Goal: Find specific page/section: Find specific page/section

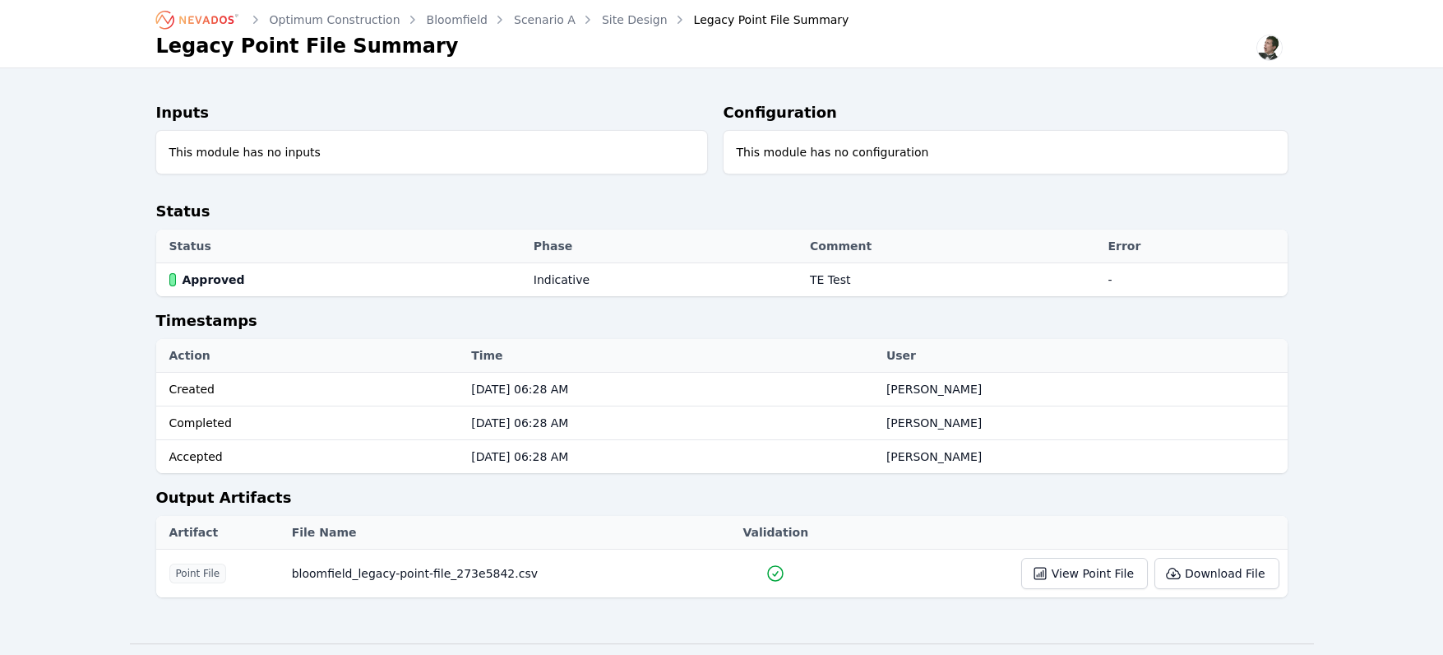
click at [192, 23] on icon "Breadcrumb" at bounding box center [206, 20] width 54 height 8
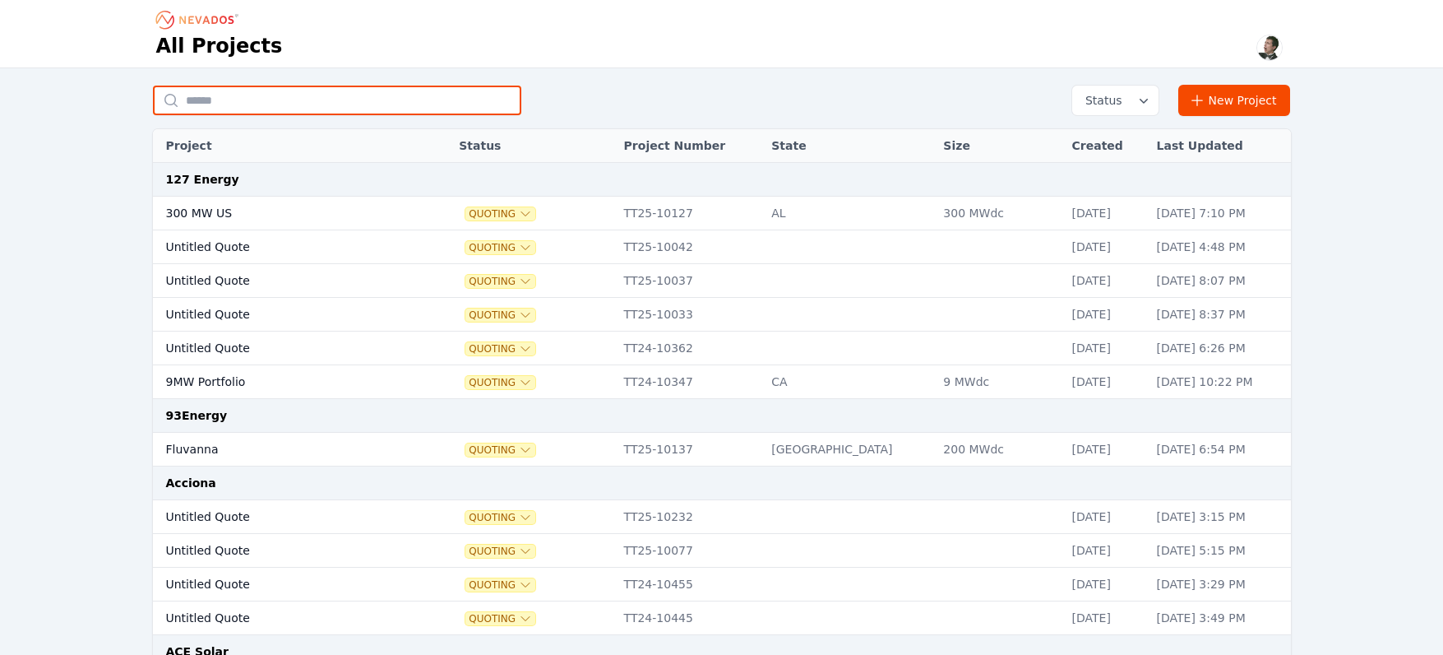
click at [372, 99] on input "text" at bounding box center [337, 101] width 368 height 30
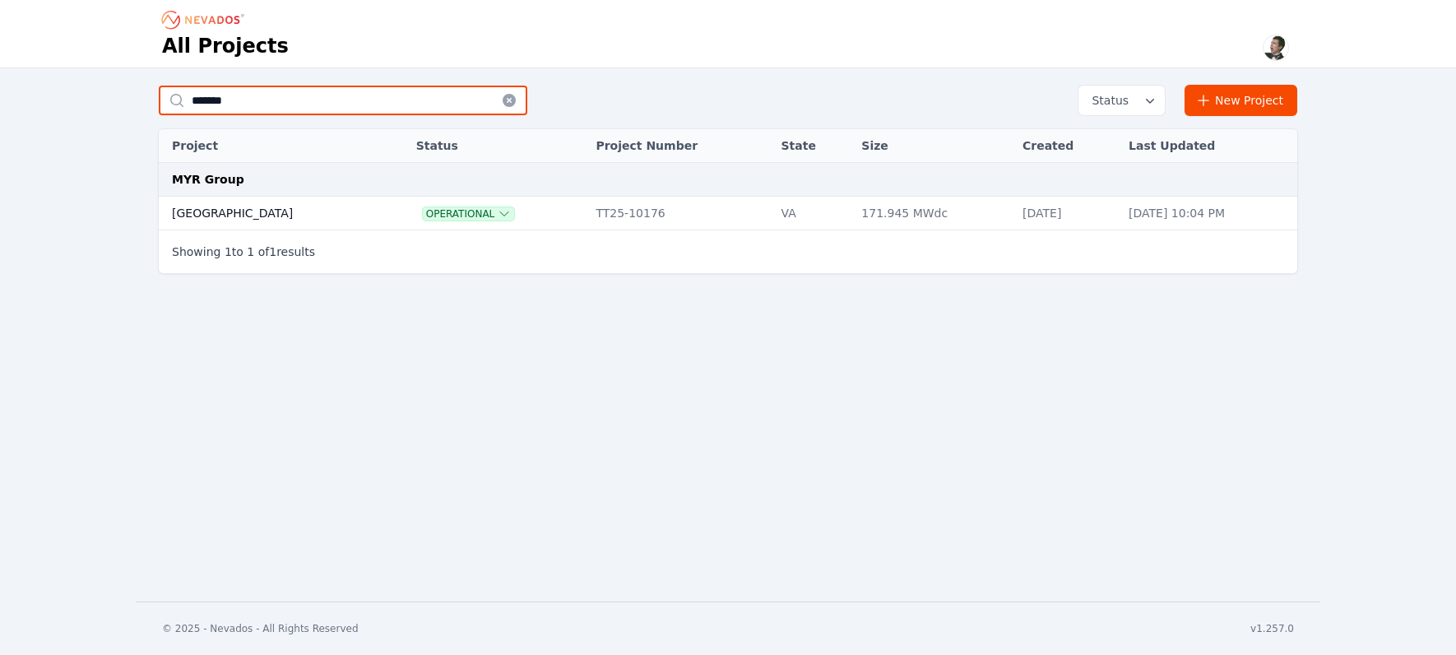
type input "*******"
click at [233, 212] on td "[GEOGRAPHIC_DATA]" at bounding box center [270, 214] width 223 height 34
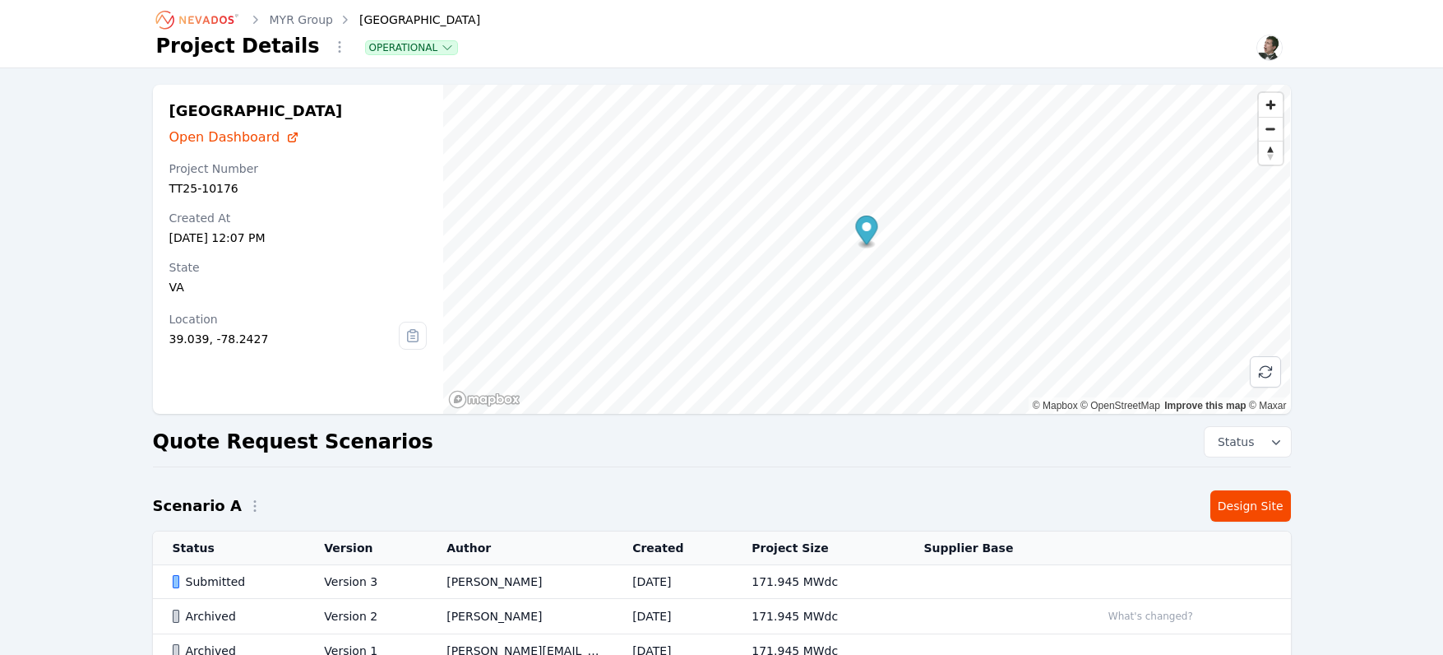
scroll to position [109, 0]
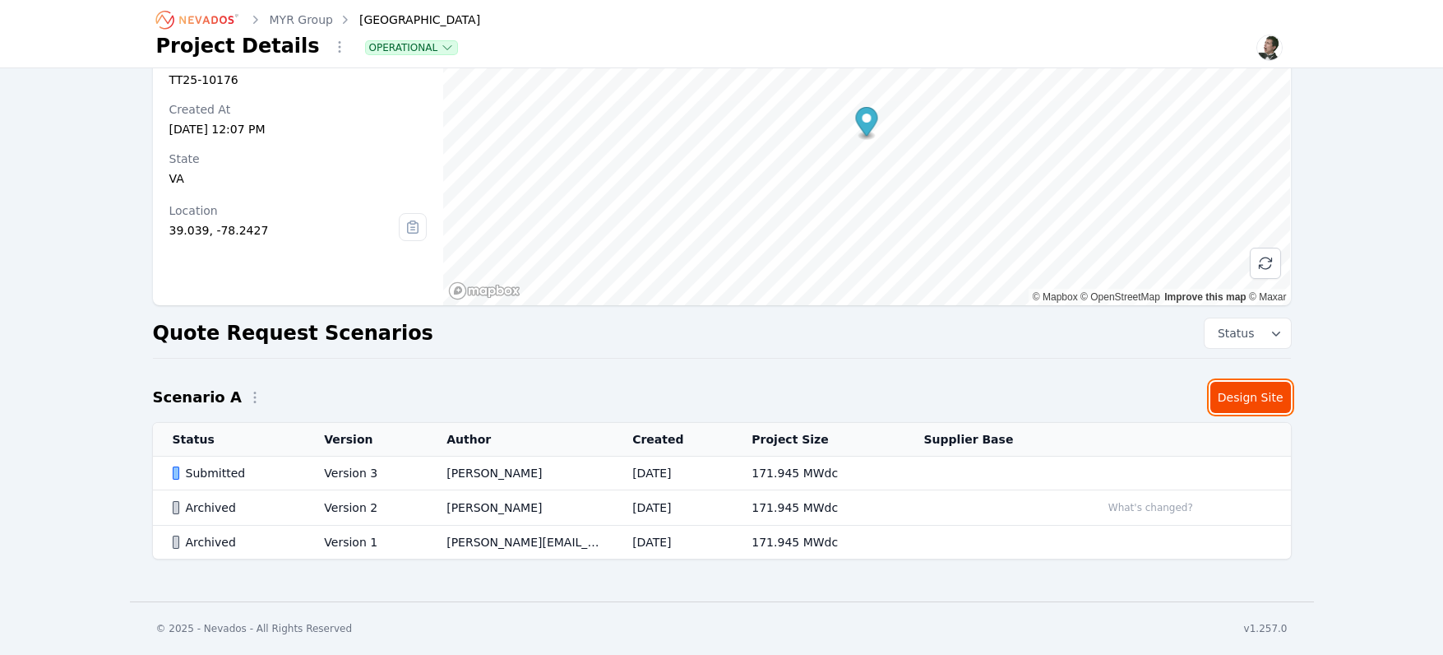
click at [1259, 396] on link "Design Site" at bounding box center [1251, 397] width 81 height 31
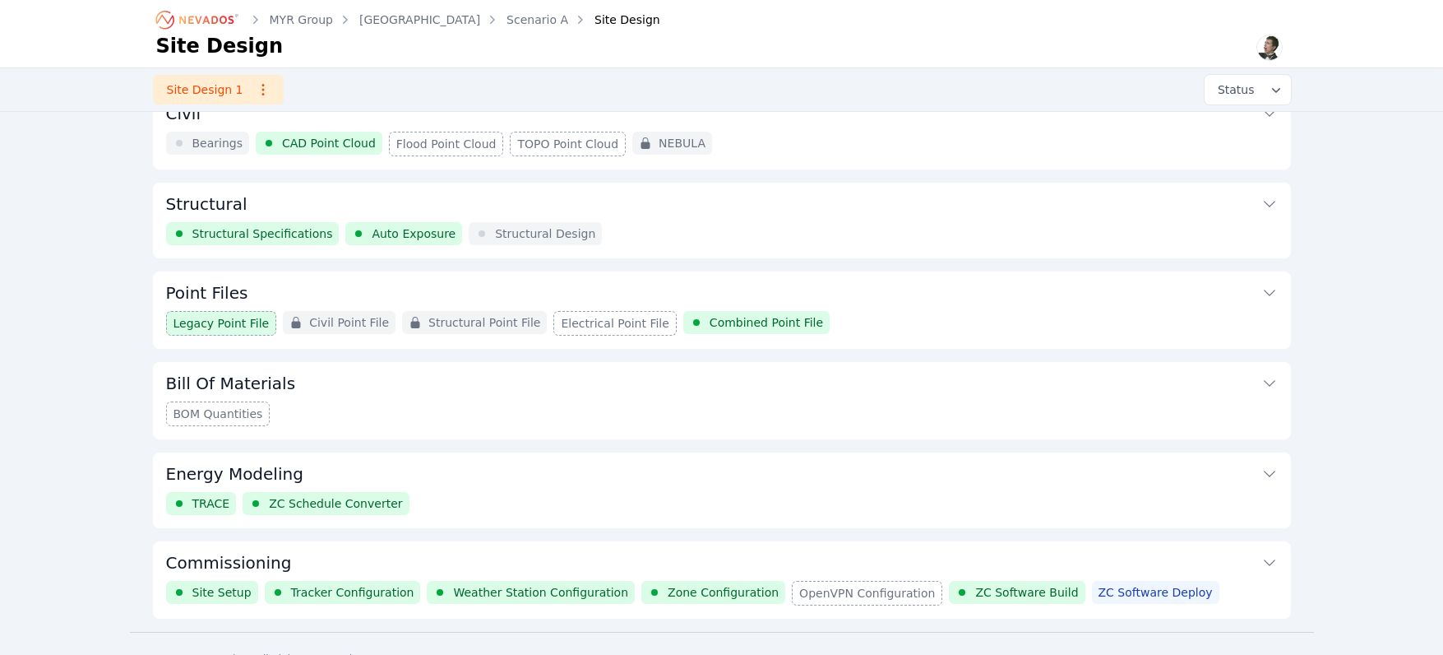
scroll to position [149, 0]
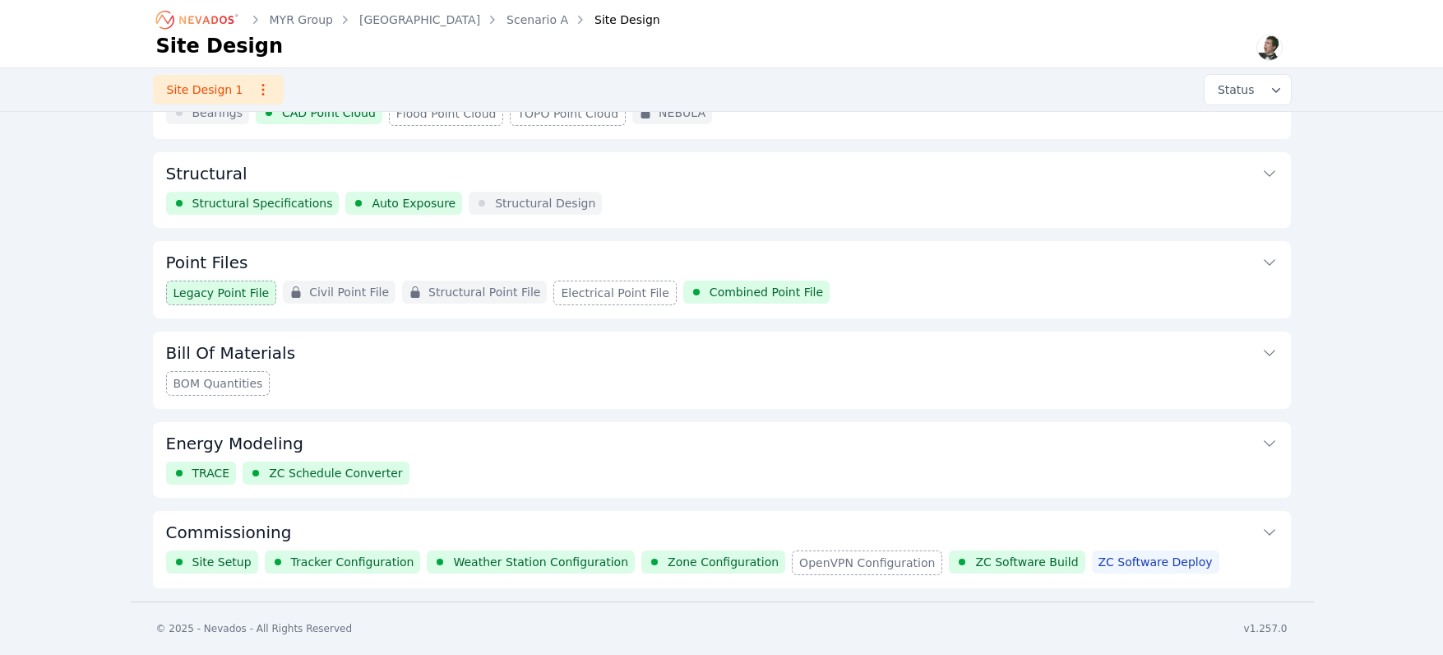
click at [788, 534] on button "Commissioning" at bounding box center [722, 530] width 1112 height 39
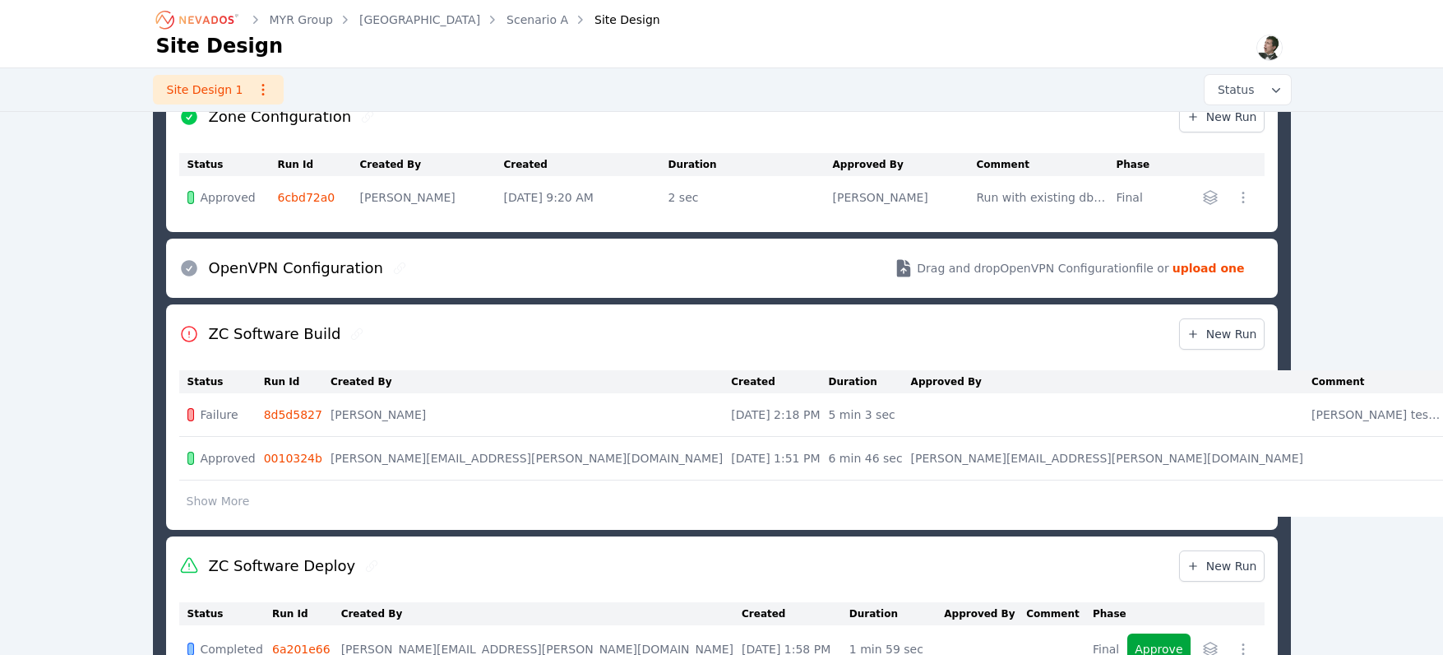
scroll to position [1234, 0]
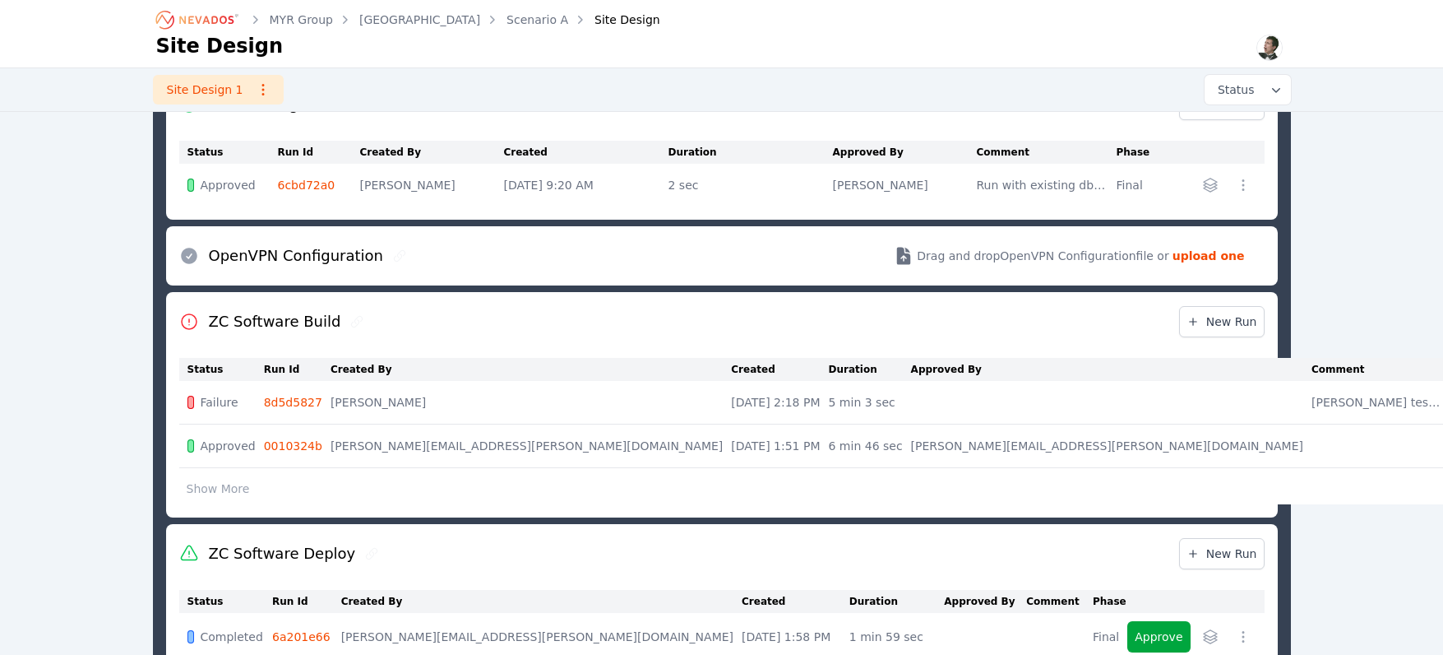
click at [286, 410] on td "8d5d5827" at bounding box center [297, 403] width 67 height 44
click at [289, 403] on link "8d5d5827" at bounding box center [293, 402] width 58 height 13
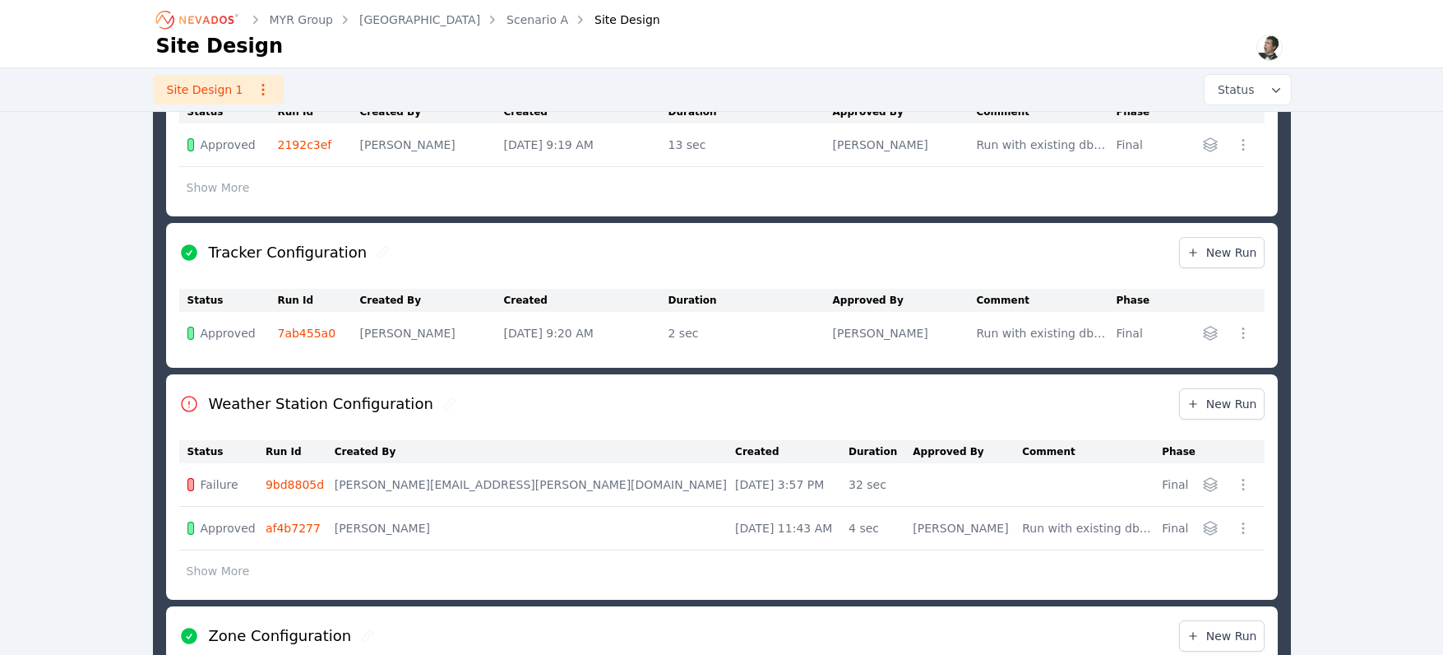
scroll to position [851, 0]
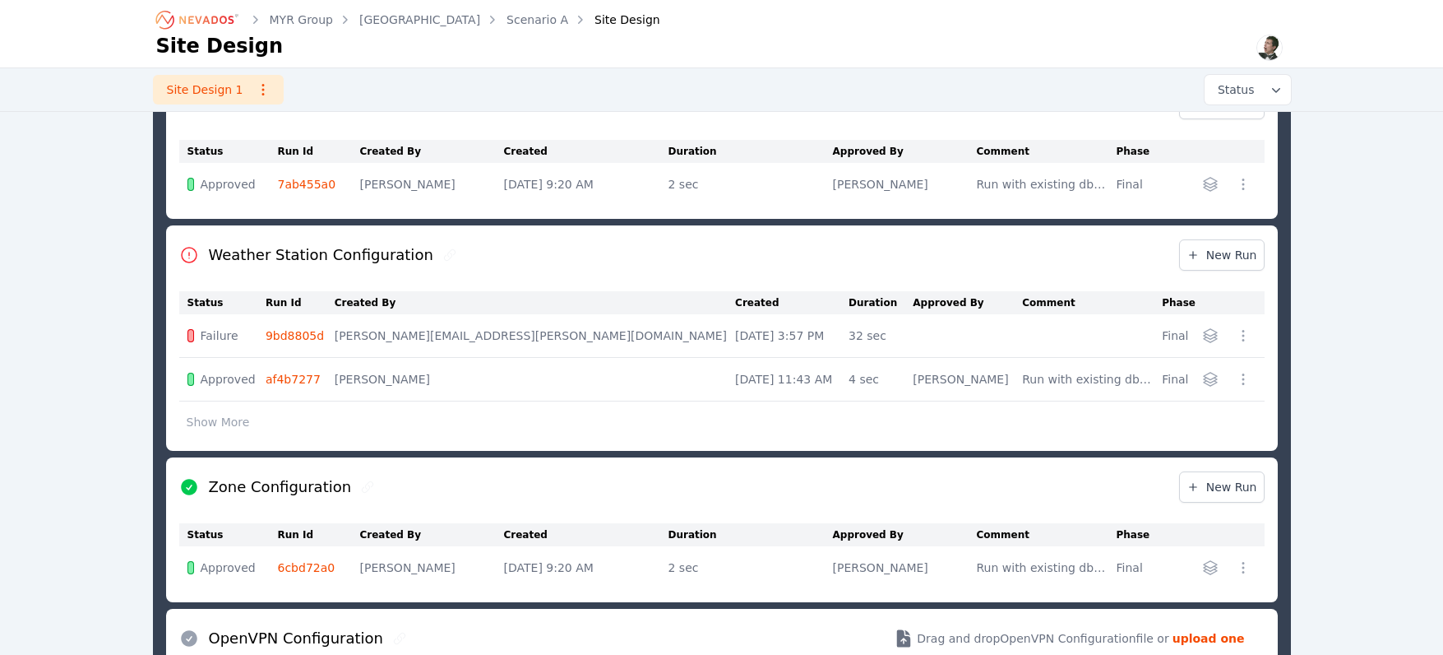
click at [313, 334] on link "9bd8805d" at bounding box center [295, 335] width 58 height 13
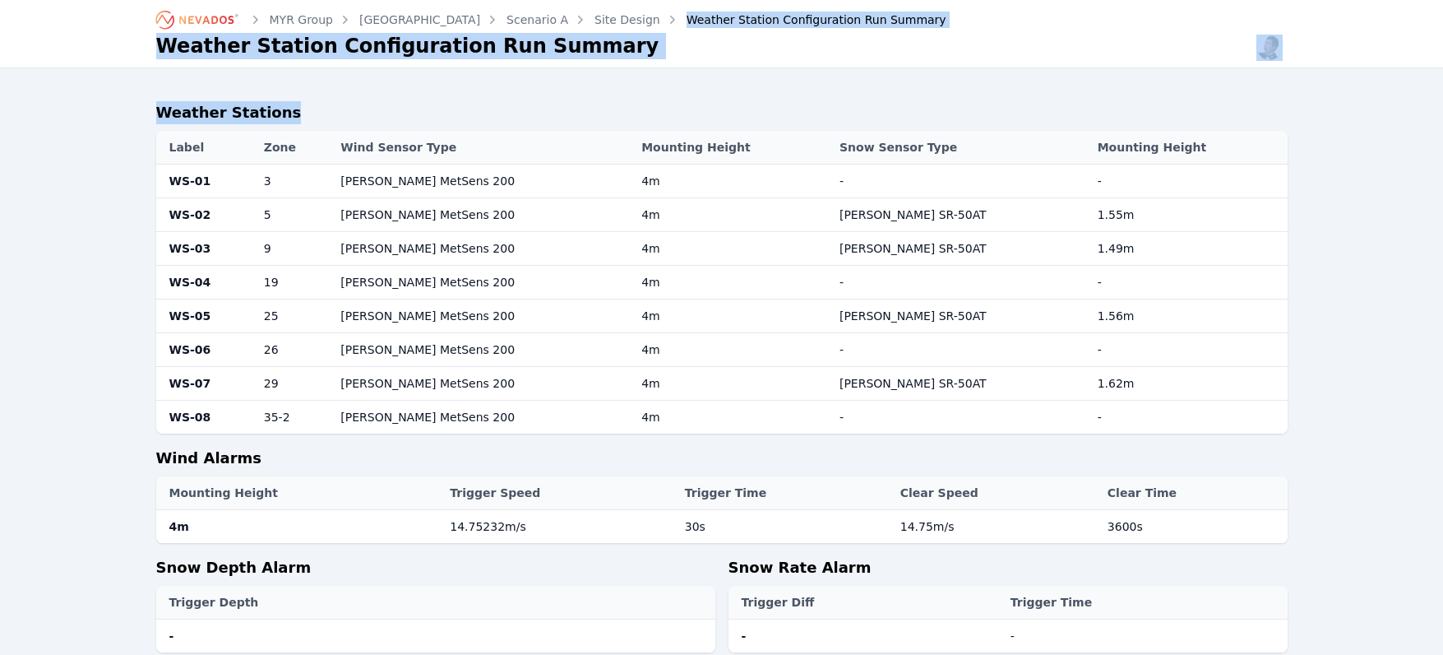
drag, startPoint x: 1559, startPoint y: 151, endPoint x: 2320, endPoint y: 360, distance: 789.7
click at [1443, 360] on html "MYR Group [GEOGRAPHIC_DATA] Scenario A Site Design Weather Station Configuratio…" at bounding box center [721, 327] width 1443 height 655
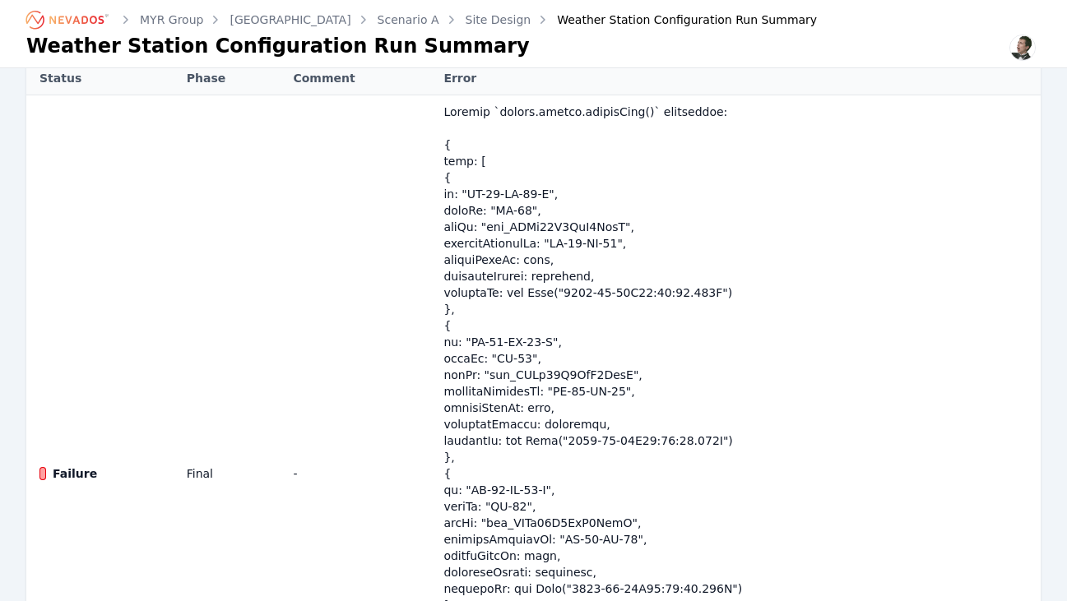
scroll to position [629, 0]
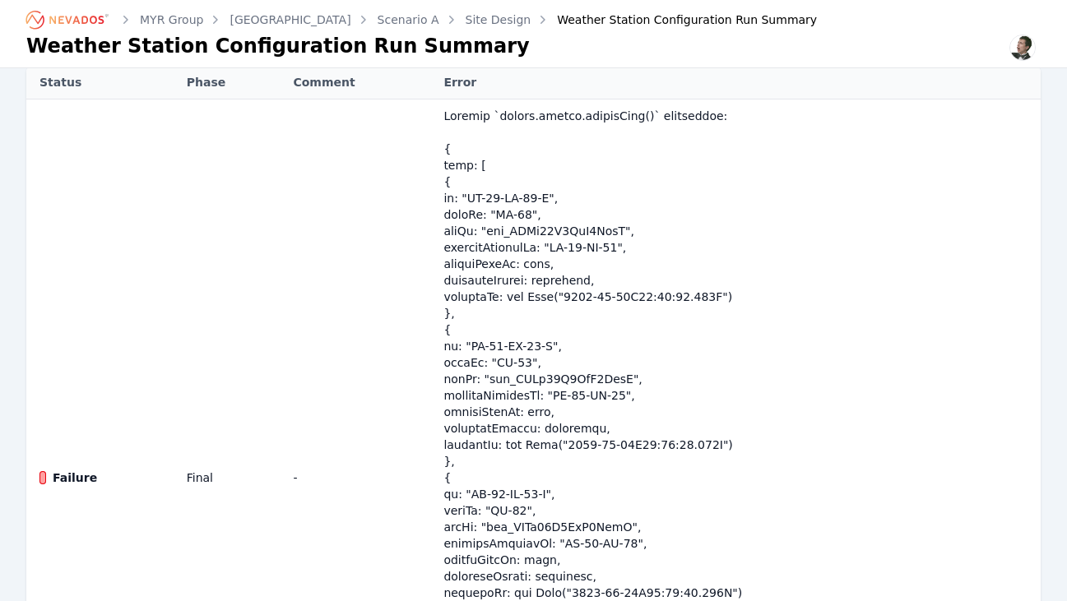
click at [303, 266] on td "-" at bounding box center [360, 478] width 151 height 757
